Goal: Book appointment/travel/reservation

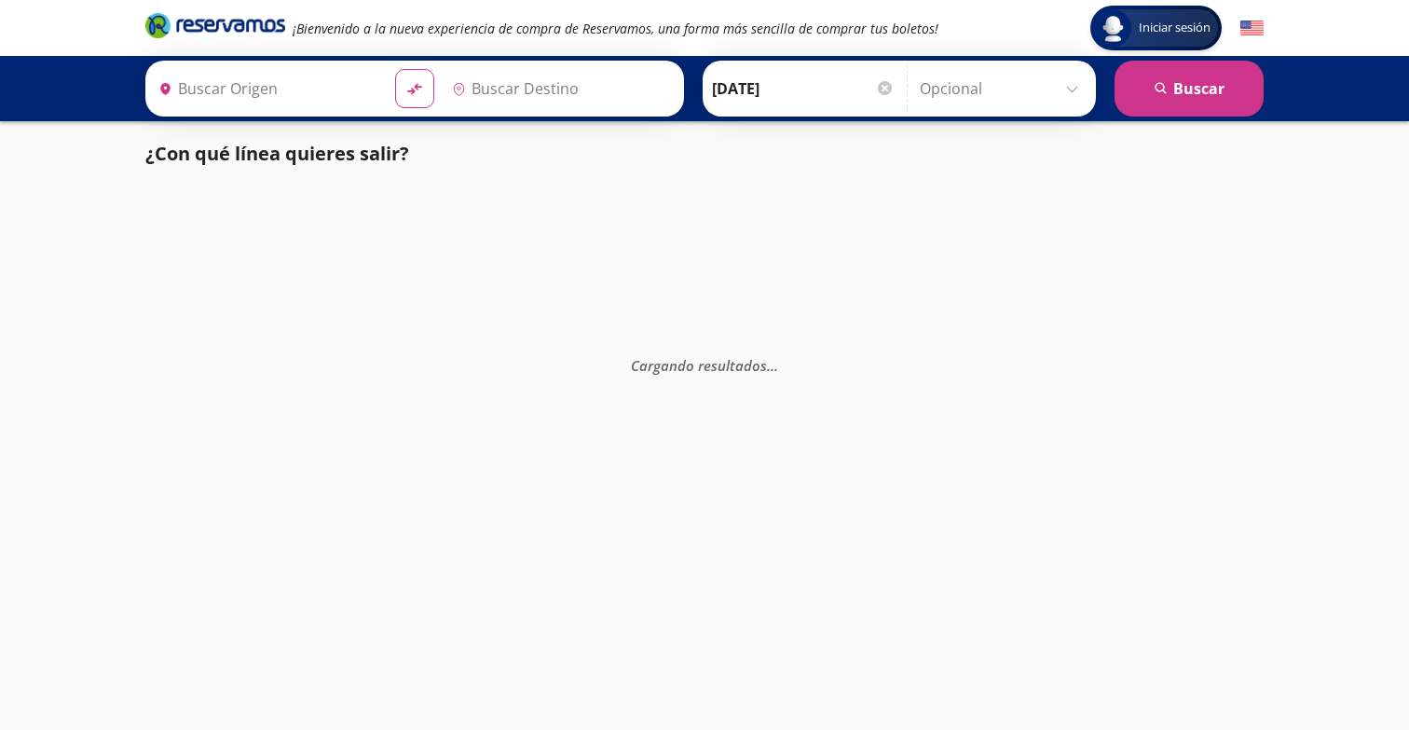
type input "Central Autobuses Capu, [GEOGRAPHIC_DATA]"
type input "[GEOGRAPHIC_DATA], [GEOGRAPHIC_DATA]"
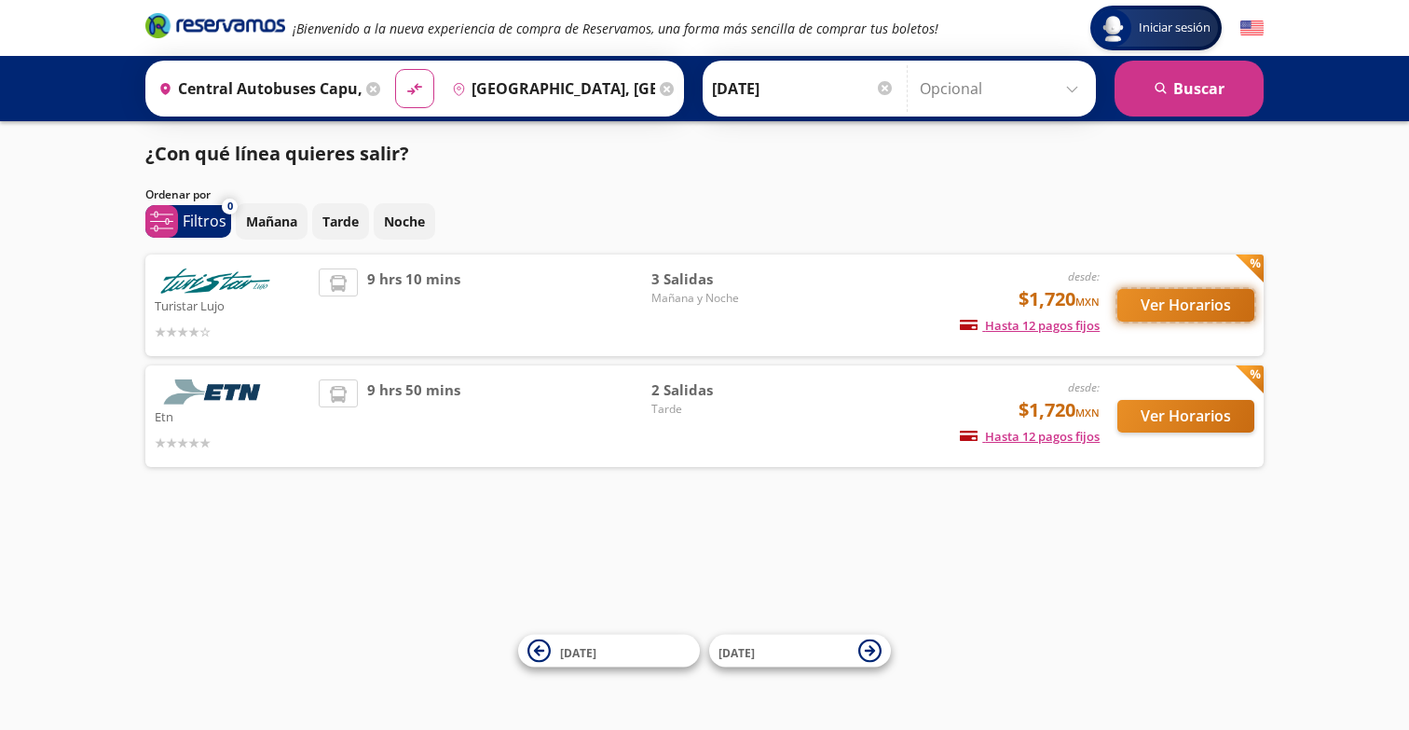
click at [1160, 311] on button "Ver Horarios" at bounding box center [1186, 305] width 137 height 33
click at [1171, 421] on button "Ver Horarios" at bounding box center [1186, 416] width 137 height 33
click at [1169, 305] on button "Ver Horarios" at bounding box center [1186, 305] width 137 height 33
